Goal: Transaction & Acquisition: Purchase product/service

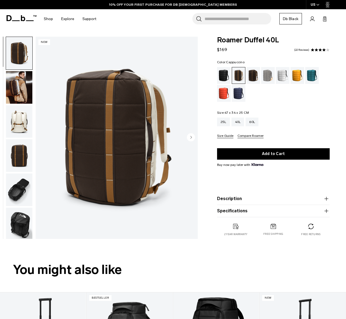
scroll to position [1, 0]
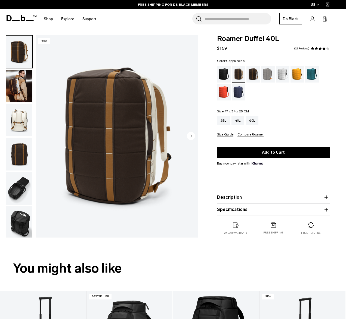
click at [22, 184] on img "button" at bounding box center [19, 188] width 26 height 33
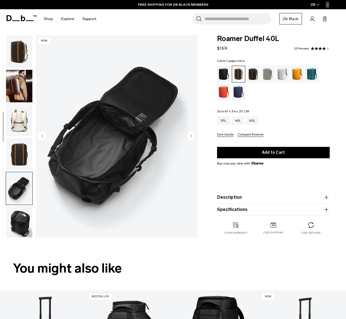
scroll to position [138, 0]
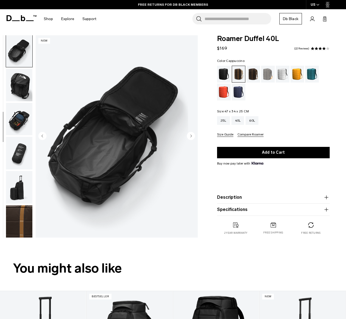
click at [20, 153] on img "button" at bounding box center [19, 153] width 26 height 33
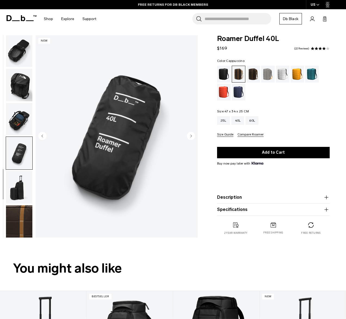
scroll to position [141, 0]
click at [22, 114] on img "button" at bounding box center [19, 118] width 26 height 33
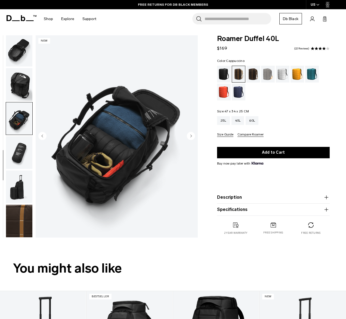
click at [21, 83] on img "button" at bounding box center [19, 84] width 26 height 33
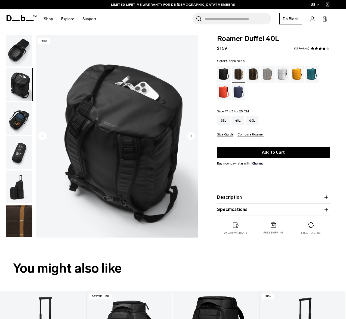
click at [21, 190] on img "button" at bounding box center [19, 187] width 26 height 33
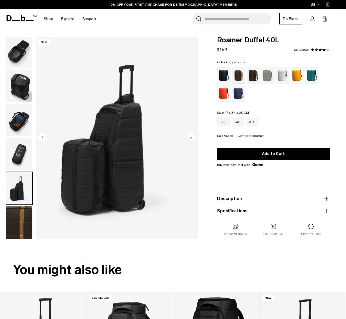
scroll to position [0, 0]
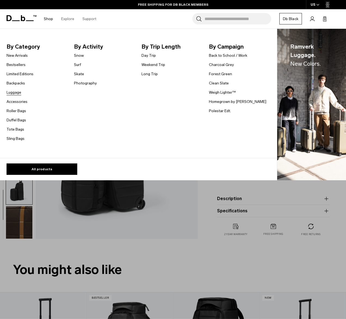
click at [16, 93] on link "Luggage" at bounding box center [14, 93] width 15 height 6
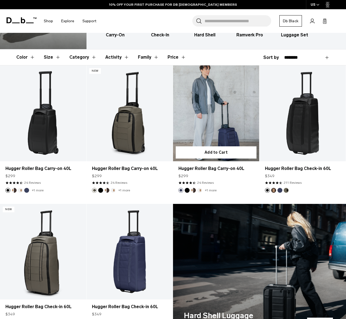
scroll to position [61, 0]
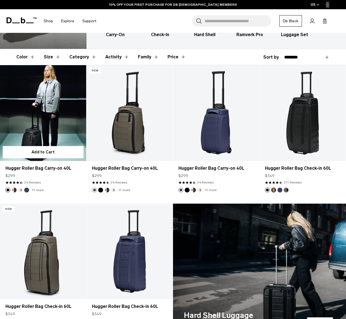
click at [43, 126] on link "Hugger Roller Bag Carry-on 40L" at bounding box center [43, 113] width 86 height 96
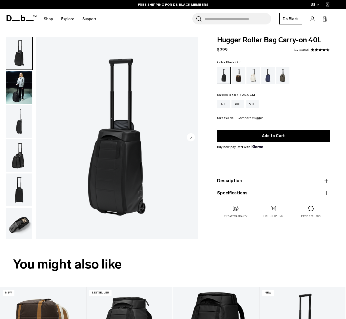
click at [229, 192] on button "Specifications" at bounding box center [273, 193] width 113 height 7
